Goal: Task Accomplishment & Management: Complete application form

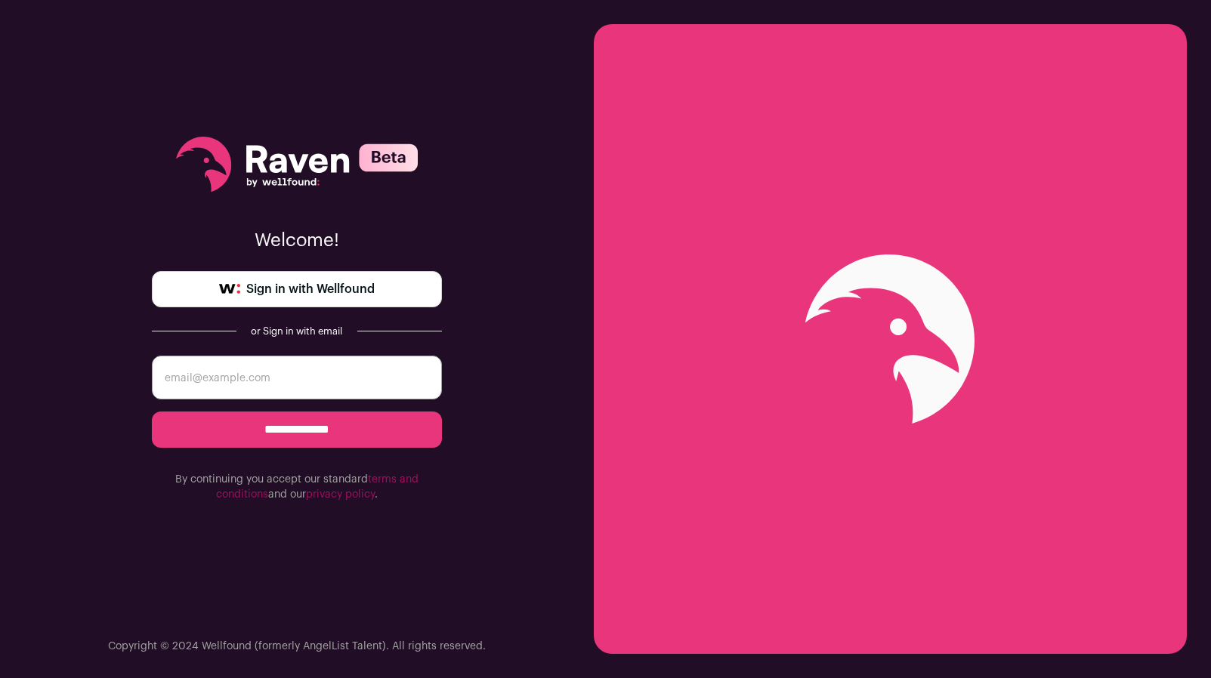
click at [300, 294] on span "Sign in with Wellfound" at bounding box center [310, 289] width 128 height 18
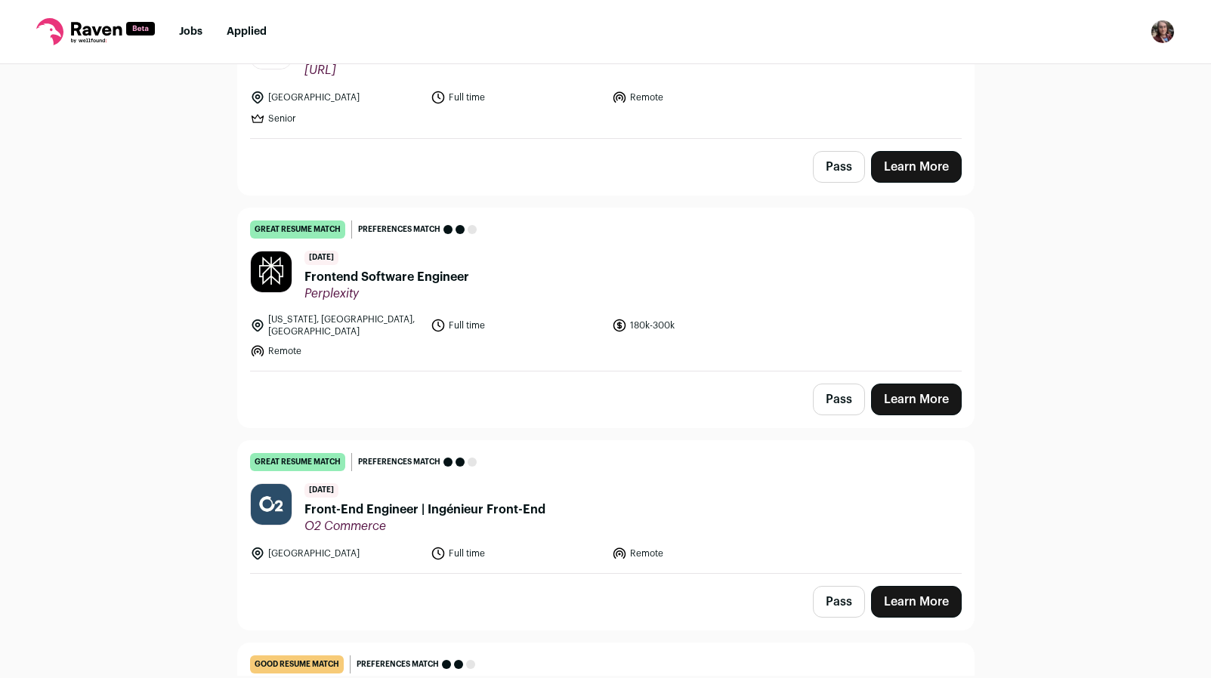
scroll to position [231, 0]
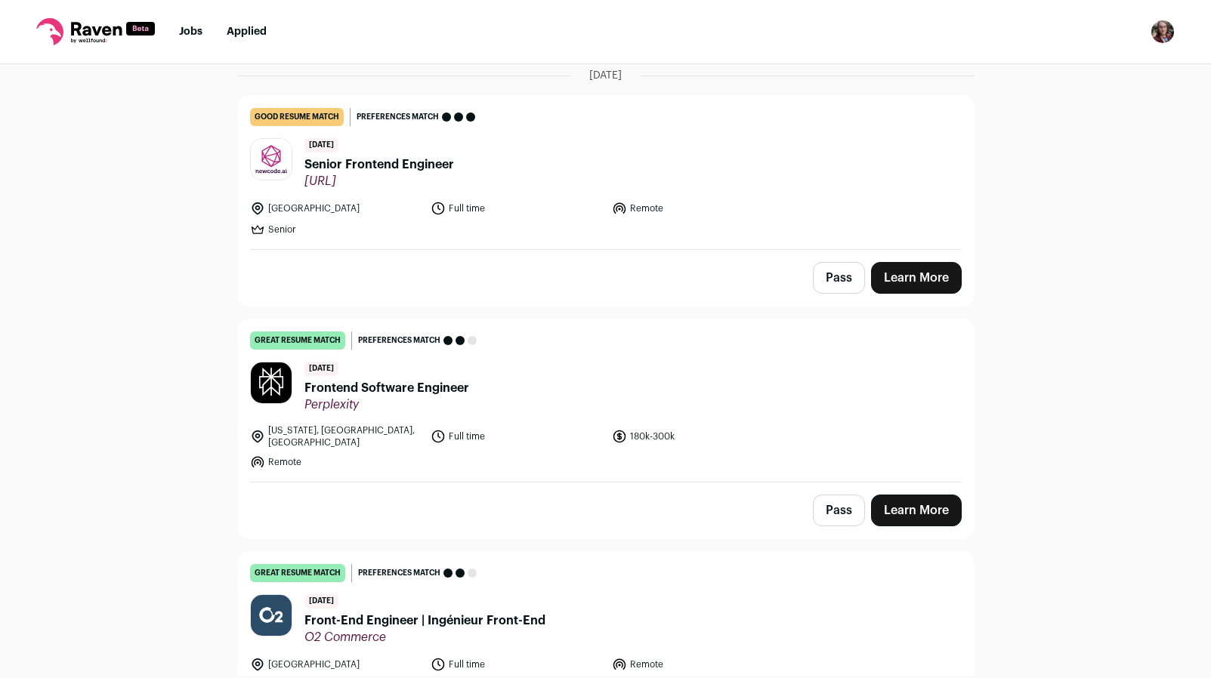
scroll to position [231, 0]
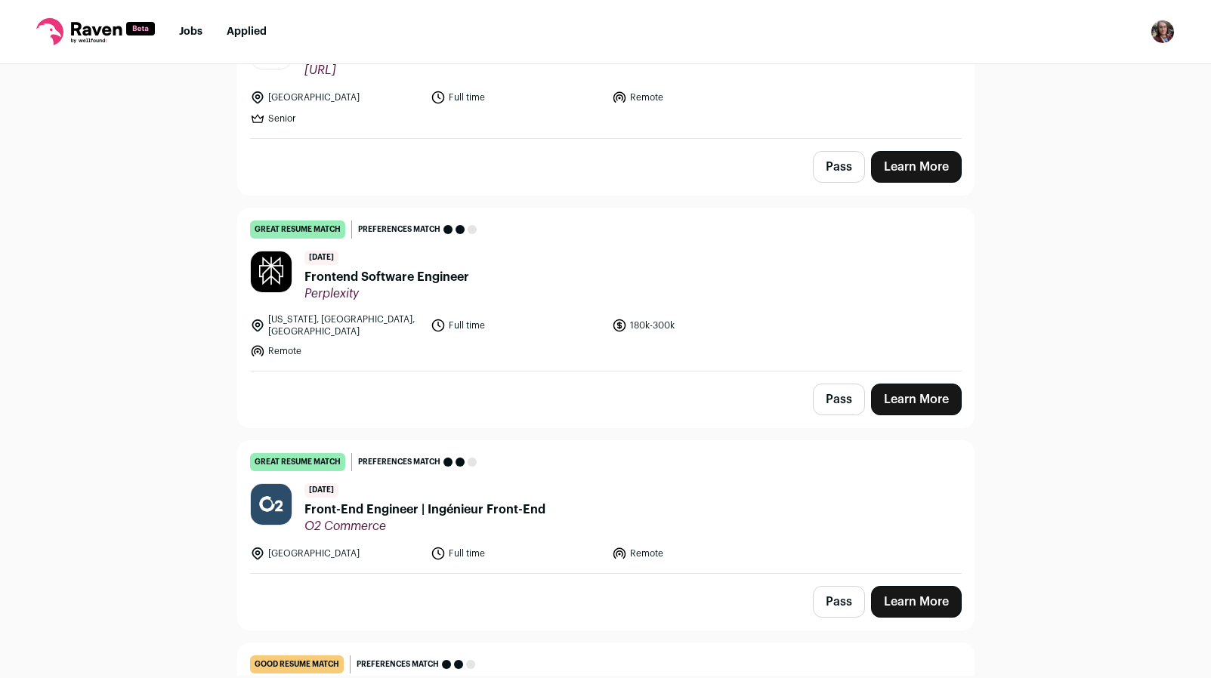
click at [432, 501] on span "Front-End Engineer | Ingénieur Front-End" at bounding box center [424, 510] width 241 height 18
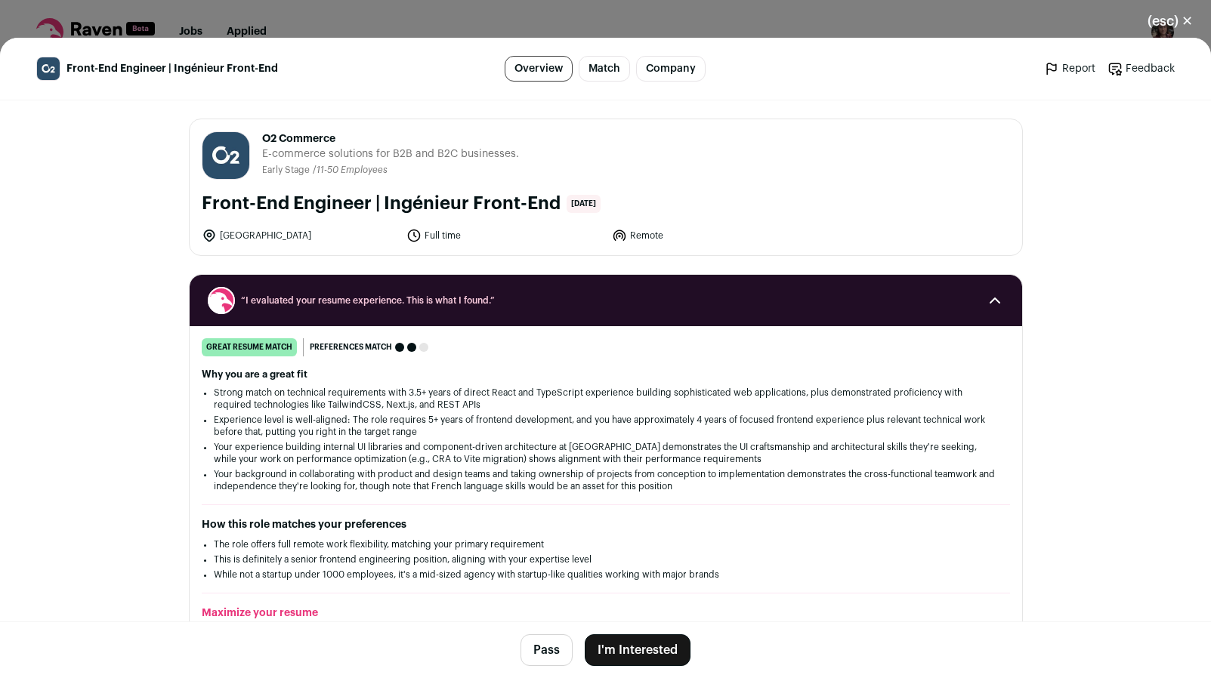
click at [641, 650] on button "I'm Interested" at bounding box center [638, 650] width 106 height 32
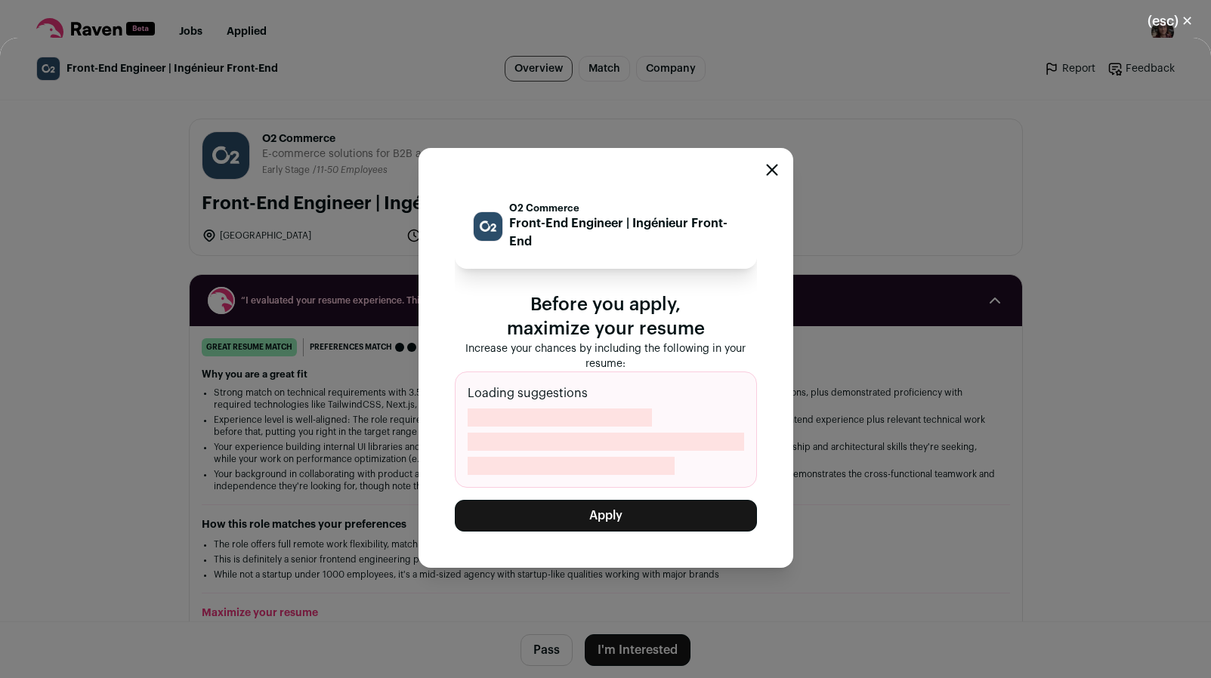
click at [609, 526] on button "Apply" at bounding box center [606, 516] width 302 height 32
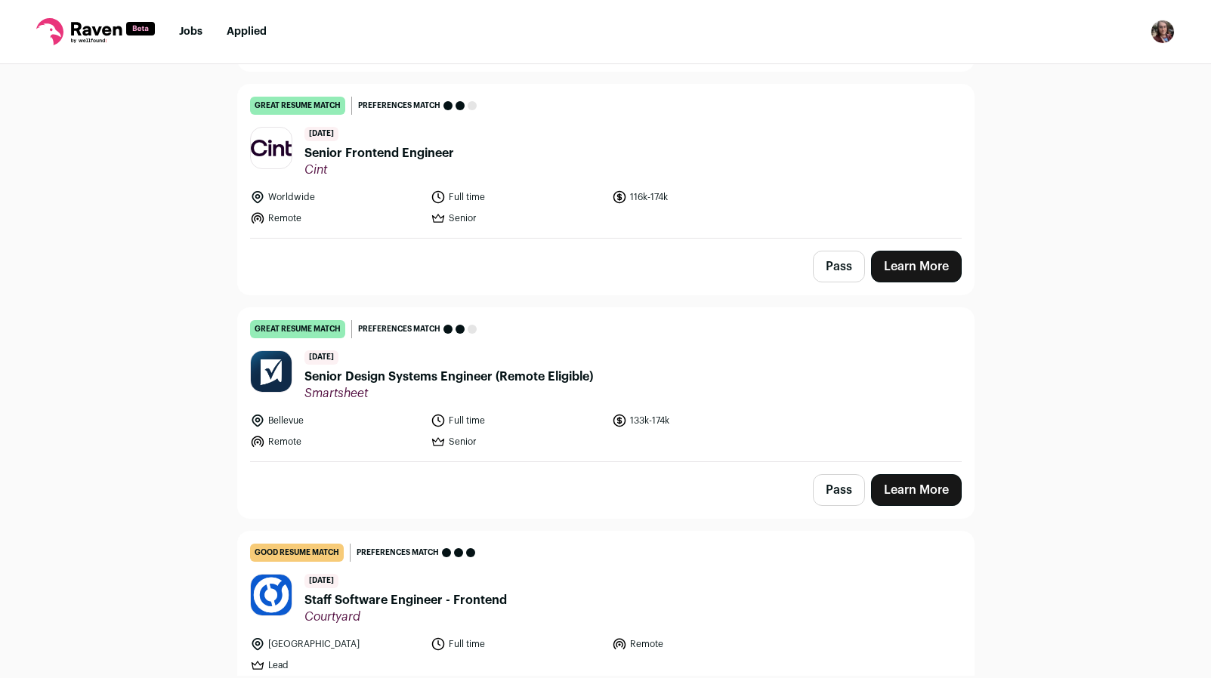
scroll to position [1618, 0]
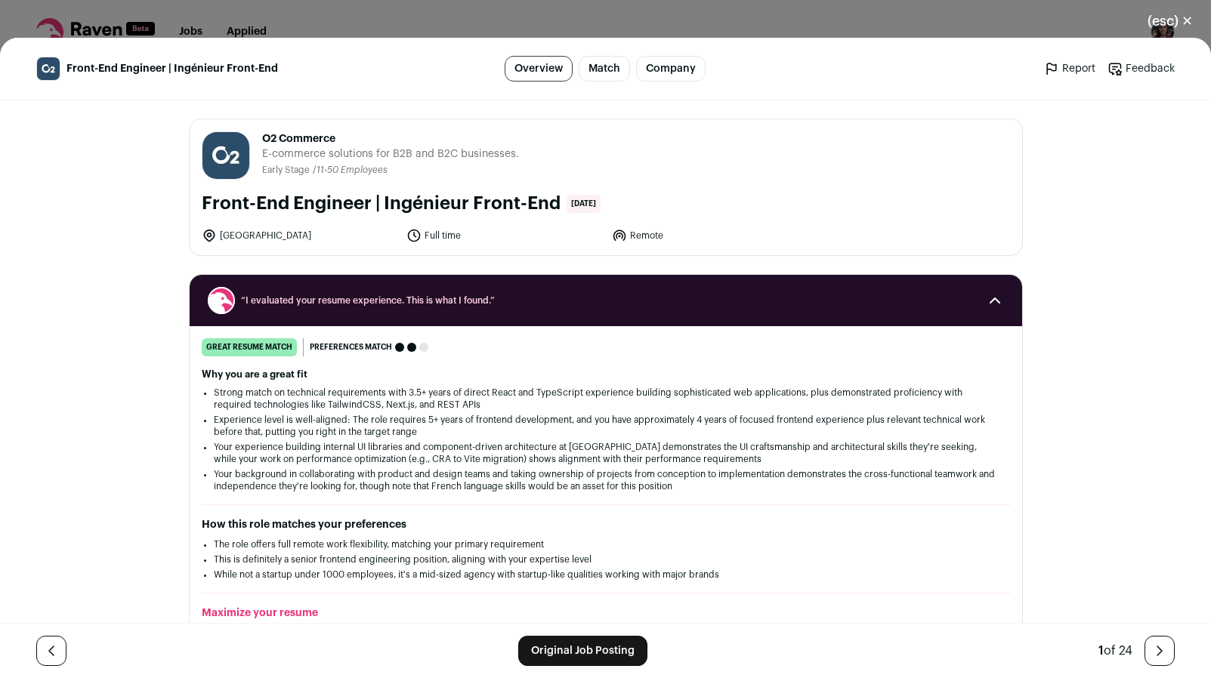
click at [591, 644] on link "Original Job Posting" at bounding box center [582, 651] width 129 height 30
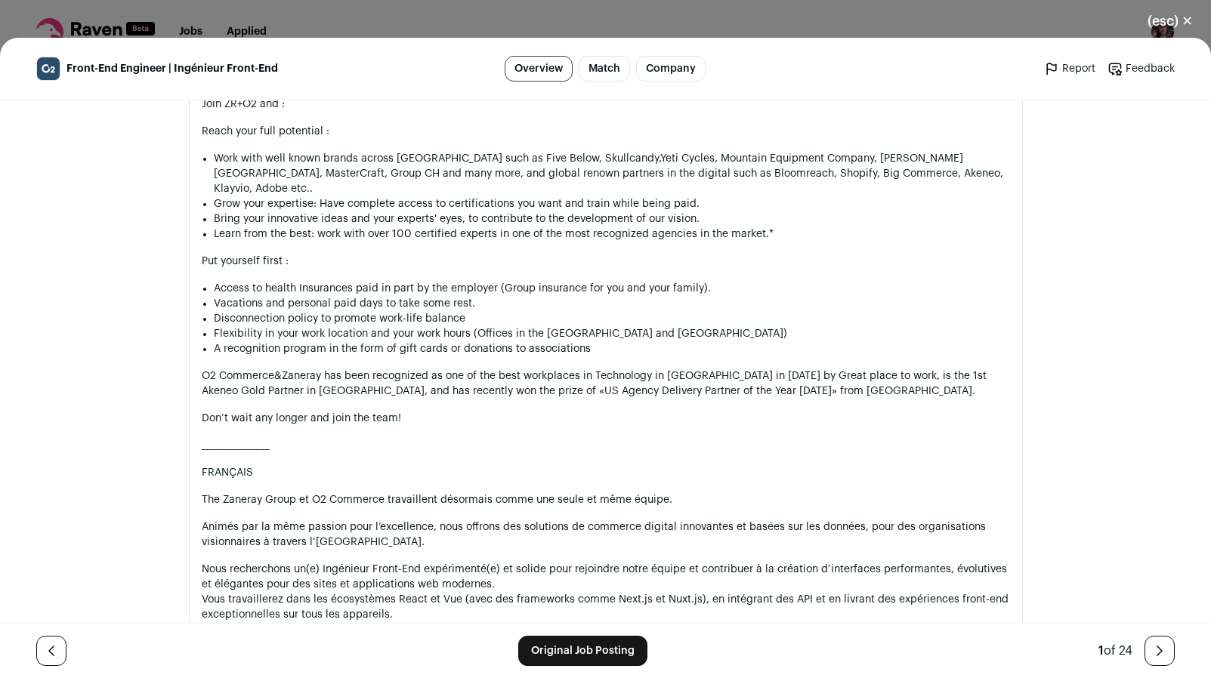
scroll to position [1695, 0]
